Goal: Check status

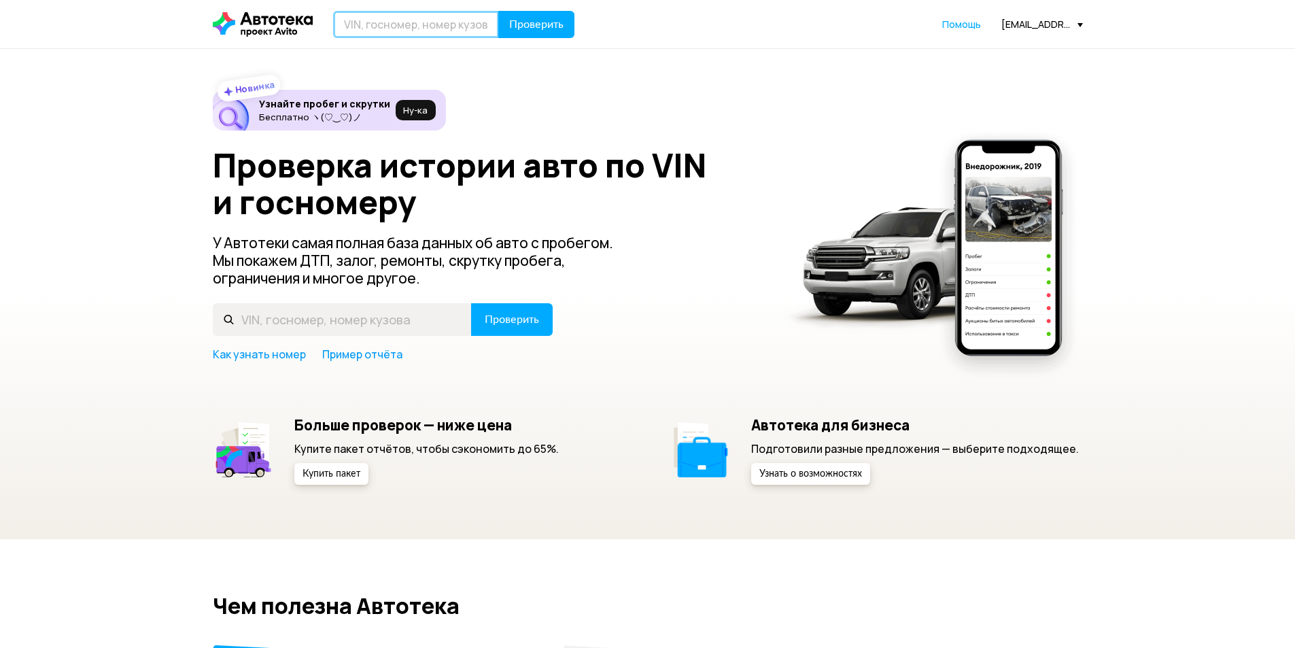
drag, startPoint x: 0, startPoint y: 0, endPoint x: 360, endPoint y: 29, distance: 361.5
click at [360, 29] on input "text" at bounding box center [416, 24] width 166 height 27
paste input "LVYPS68VCLP082458"
type input "[VEHICLE_IDENTIFICATION_NUMBER]"
click at [556, 26] on span "Проверить" at bounding box center [536, 24] width 54 height 11
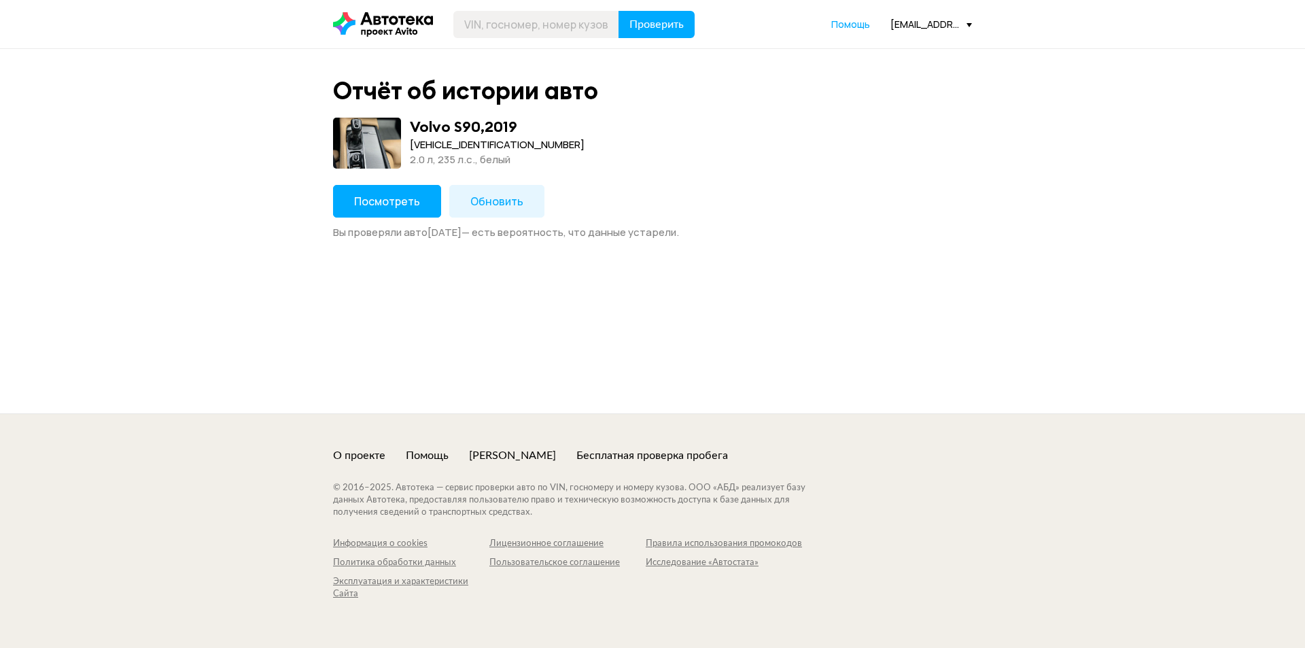
click at [352, 205] on button "Посмотреть" at bounding box center [387, 201] width 108 height 33
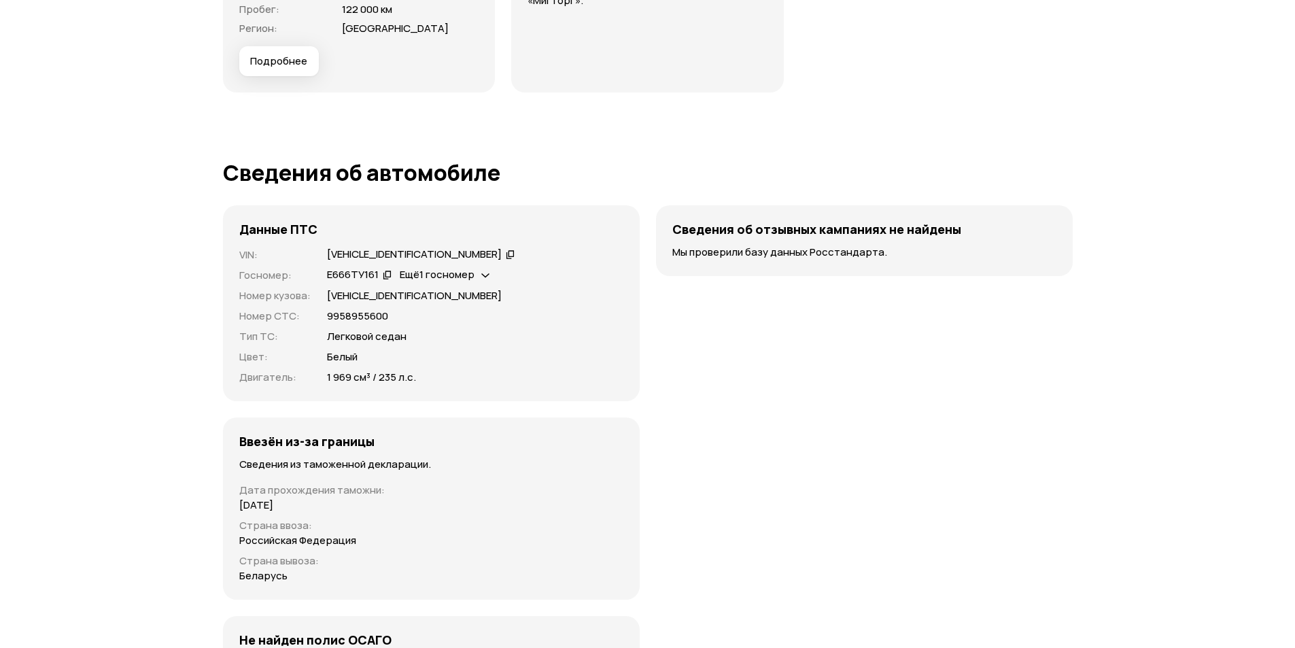
scroll to position [4123, 0]
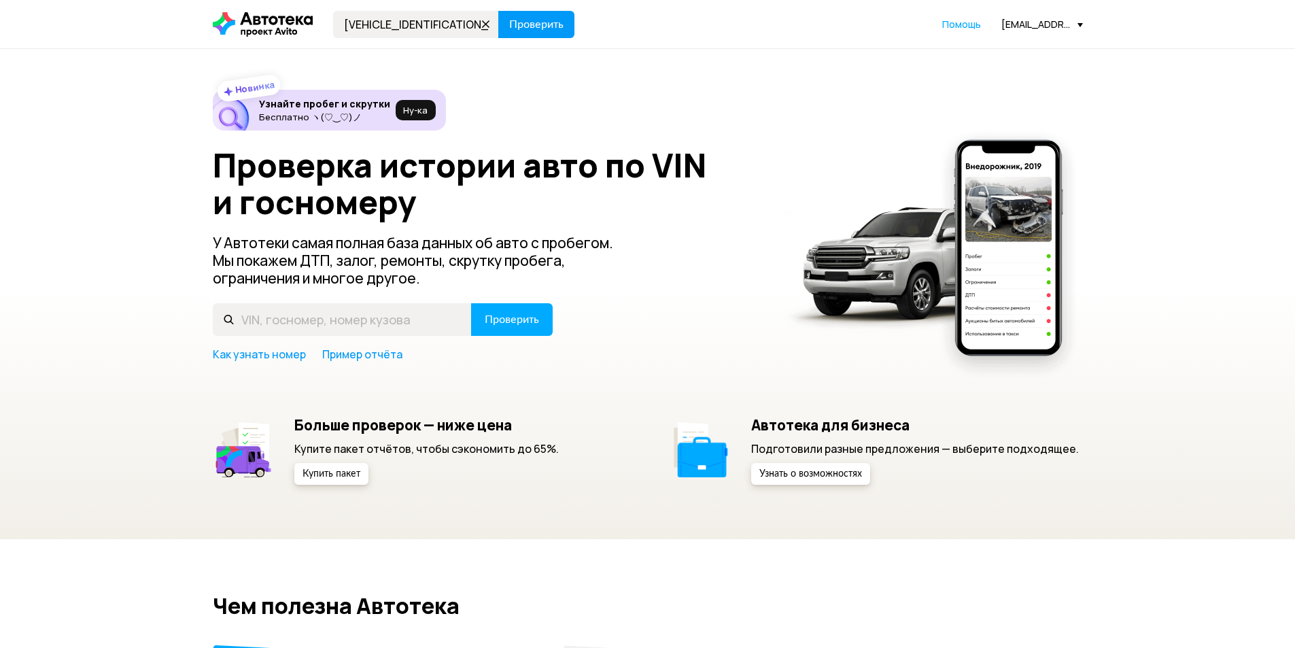
type input "LVYPS68VCLP082458"
click at [521, 22] on span "Проверить" at bounding box center [536, 24] width 54 height 11
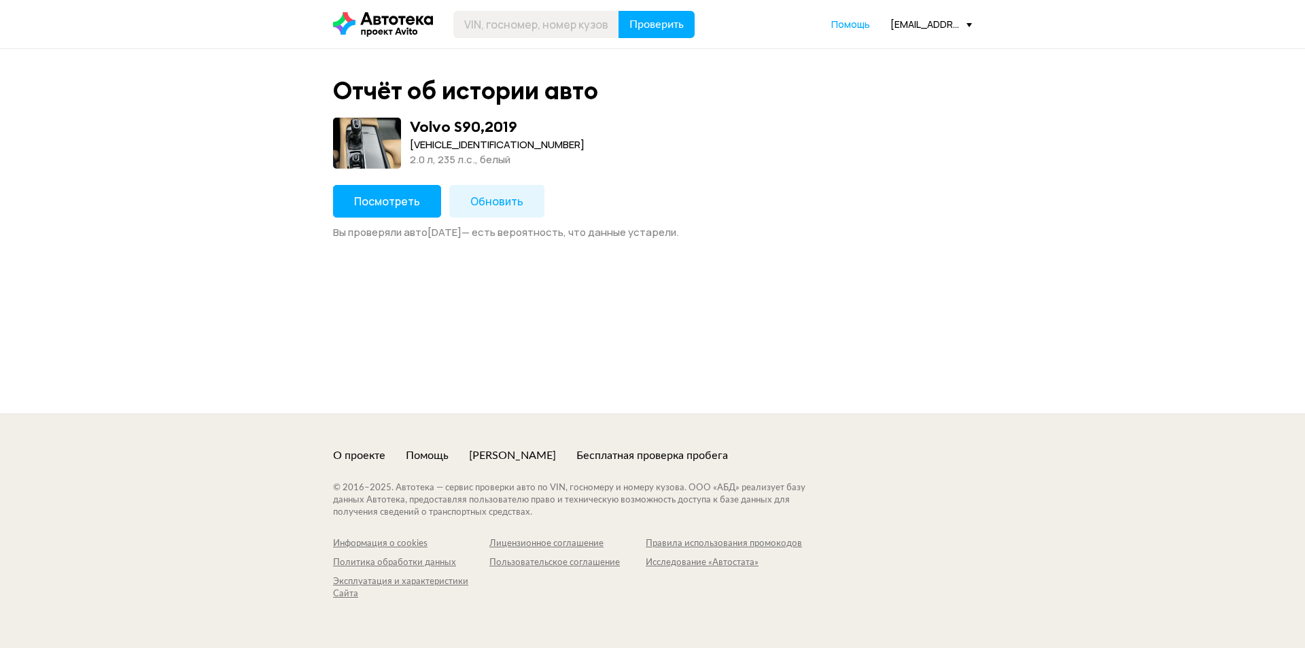
click at [413, 220] on div "Посмотреть Обновить Вы проверяли авто 7 сентября 2025 года — есть вероятность, …" at bounding box center [652, 212] width 639 height 54
click at [356, 186] on button "Посмотреть" at bounding box center [387, 201] width 108 height 33
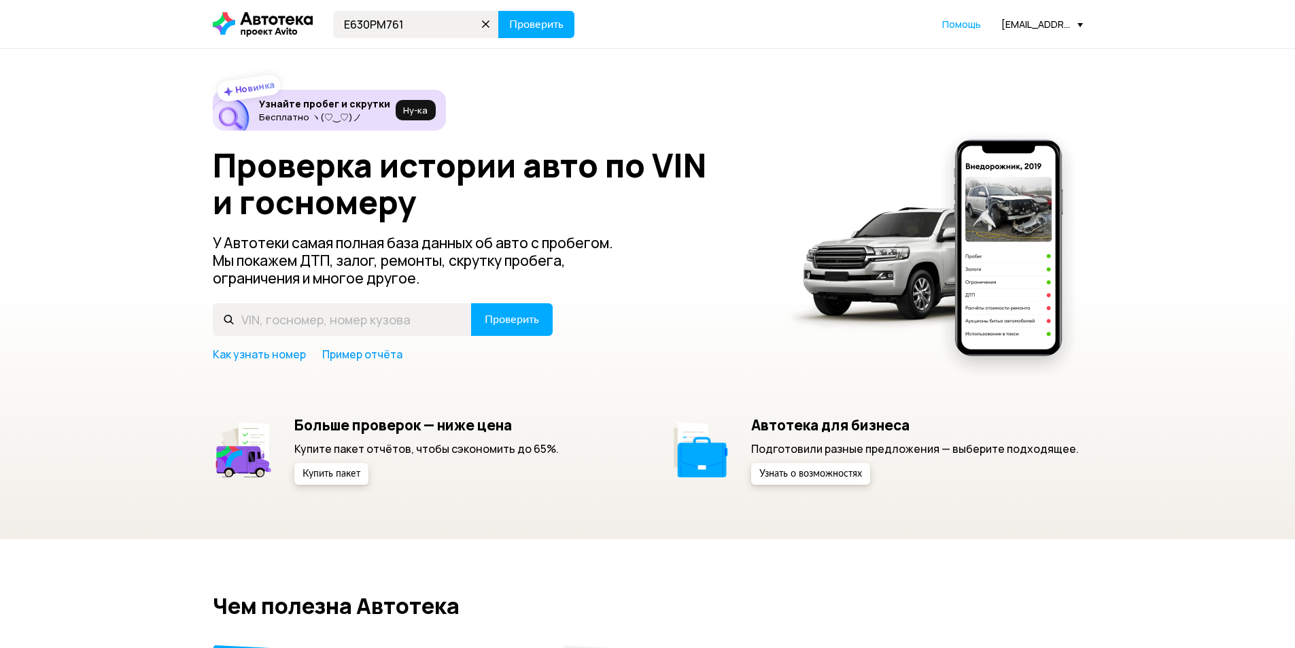
type input "Е630РМ761"
click at [498, 11] on button "Проверить" at bounding box center [536, 24] width 76 height 27
